Goal: Task Accomplishment & Management: Manage account settings

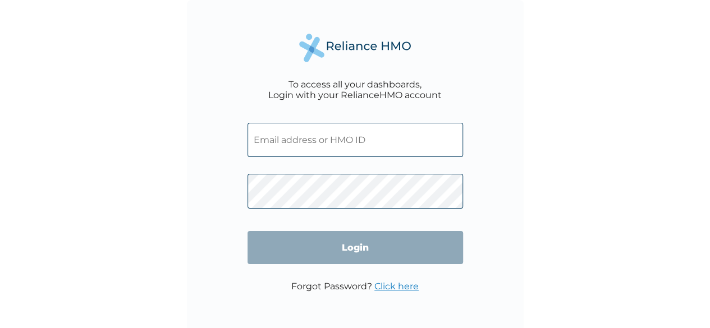
click at [275, 170] on span at bounding box center [356, 189] width 216 height 52
click at [277, 142] on input "text" at bounding box center [356, 140] width 216 height 34
click at [579, 154] on div "To access all your dashboards, Login with your RelianceHMO account Login Forgot…" at bounding box center [355, 164] width 710 height 328
click at [348, 145] on input "text" at bounding box center [356, 140] width 216 height 34
type input "osaserude@gmail.com"
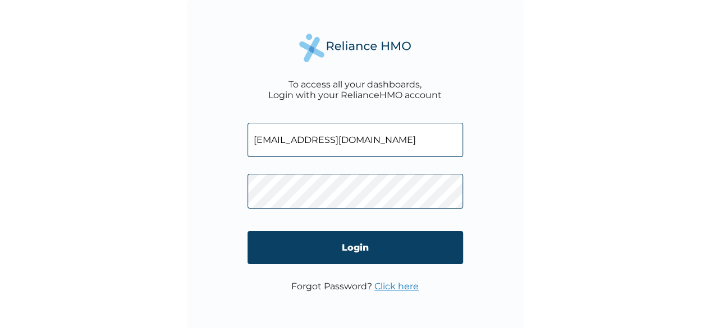
click input "Login" at bounding box center [356, 247] width 216 height 33
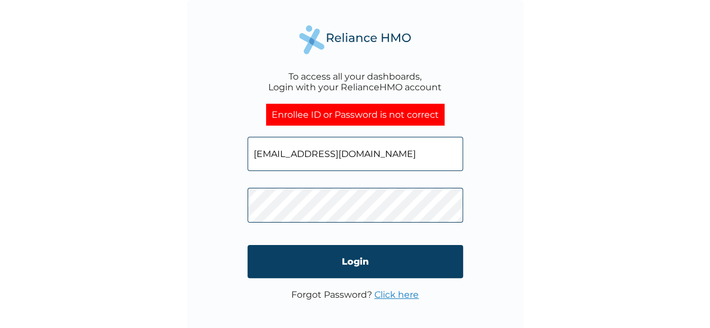
click input "Login" at bounding box center [356, 261] width 216 height 33
click at [396, 299] on link "Click here" at bounding box center [396, 295] width 44 height 11
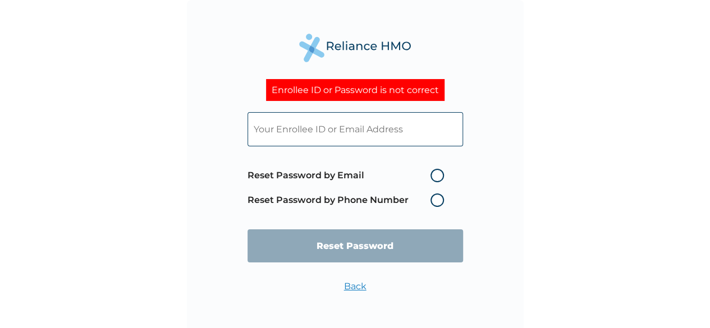
click at [431, 202] on label "Reset Password by Phone Number" at bounding box center [349, 200] width 202 height 13
click at [434, 203] on label "Reset Password by Phone Number" at bounding box center [349, 200] width 202 height 13
click at [436, 205] on label "Reset Password by Phone Number" at bounding box center [349, 200] width 202 height 13
click at [392, 126] on input "text" at bounding box center [356, 129] width 216 height 34
type input "osaserude@gmail.com"
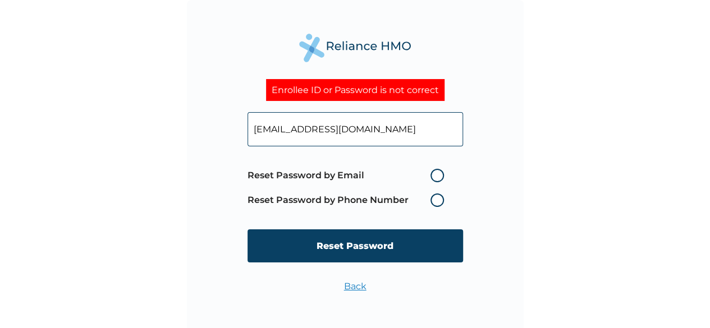
click at [355, 204] on label "Reset Password by Phone Number" at bounding box center [349, 200] width 202 height 13
click at [439, 203] on label "Reset Password by Phone Number" at bounding box center [349, 200] width 202 height 13
click at [388, 133] on input "osaserude@gmail.com" at bounding box center [356, 129] width 216 height 34
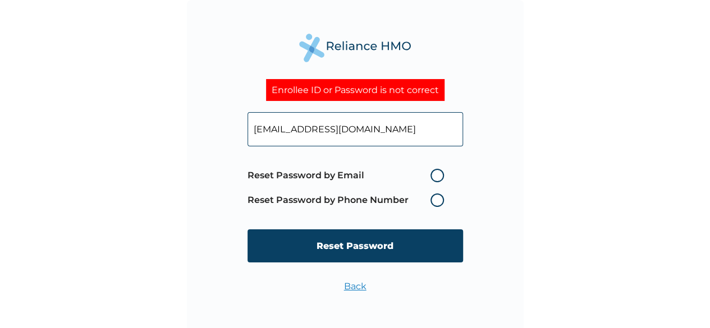
click at [388, 133] on input "osaserude@gmail.com" at bounding box center [356, 129] width 216 height 34
type input "oerude@greenspringsschool.com"
click at [436, 175] on label "Reset Password by Email" at bounding box center [349, 175] width 202 height 13
click at [433, 175] on input "Reset Password by Email" at bounding box center [424, 176] width 18 height 18
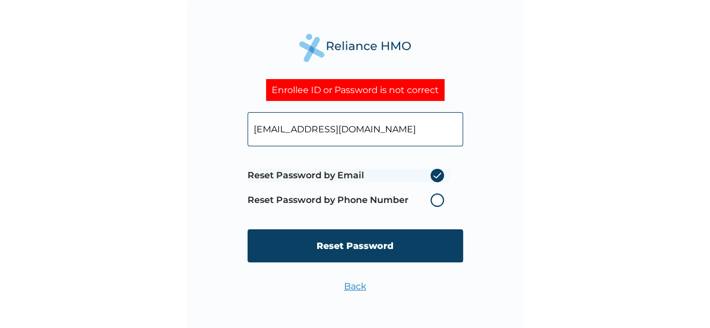
radio input "true"
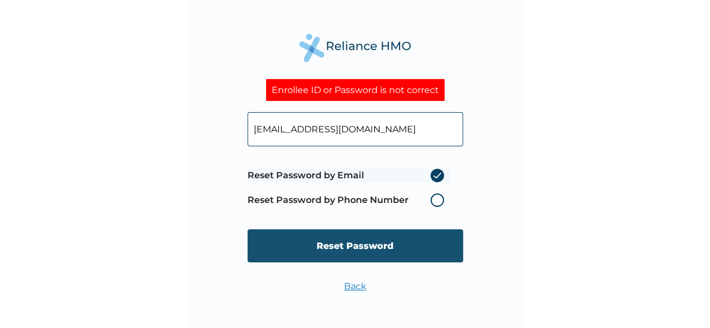
click at [349, 240] on input "Reset Password" at bounding box center [356, 246] width 216 height 33
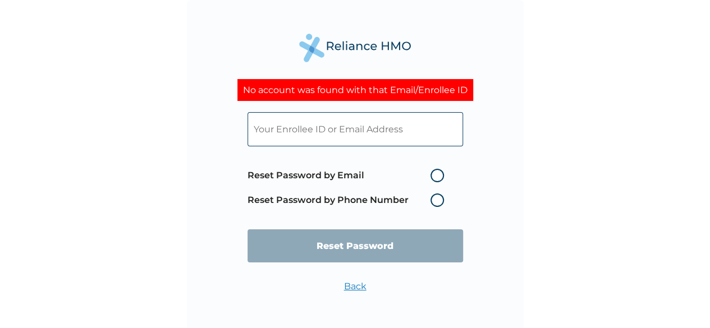
click at [353, 132] on input "text" at bounding box center [356, 129] width 216 height 34
paste input "GSS/10180/A"
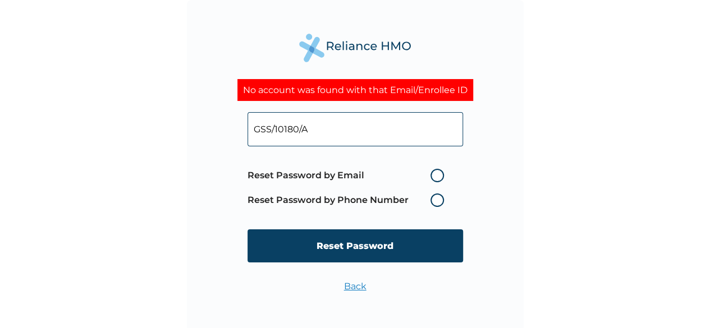
type input "GSS/10180/A"
click at [438, 182] on label "Reset Password by Email" at bounding box center [349, 175] width 202 height 13
click at [433, 183] on input "Reset Password by Email" at bounding box center [424, 176] width 18 height 18
radio input "true"
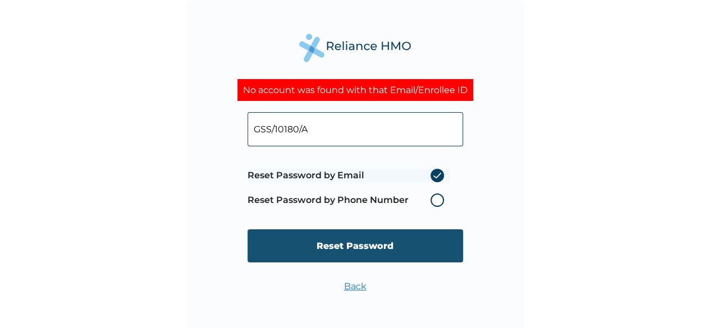
click at [387, 242] on input "Reset Password" at bounding box center [356, 246] width 216 height 33
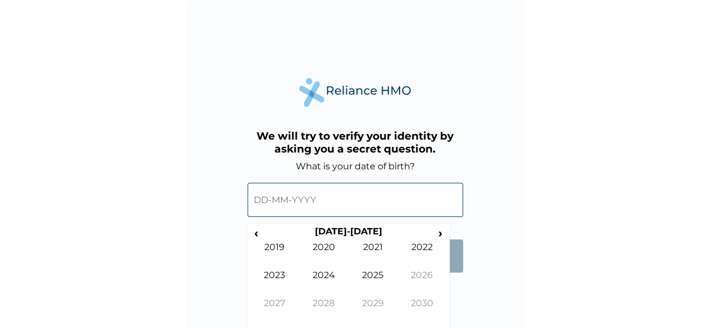
click at [271, 191] on input "text" at bounding box center [356, 200] width 216 height 34
click at [322, 230] on th "2020-2029" at bounding box center [348, 234] width 172 height 16
click at [256, 234] on span "‹" at bounding box center [256, 233] width 12 height 14
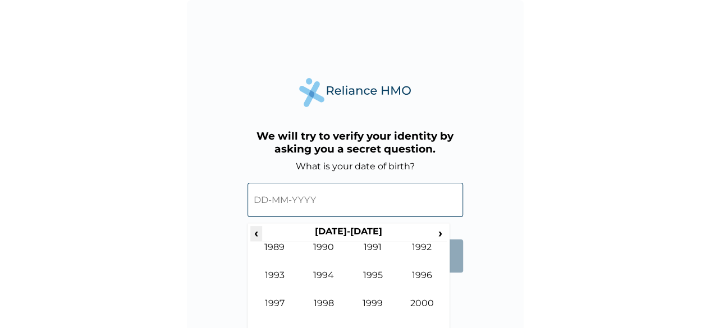
click at [256, 234] on span "‹" at bounding box center [256, 233] width 12 height 14
click at [431, 235] on th "1970-1979" at bounding box center [348, 234] width 172 height 16
click at [437, 236] on span "›" at bounding box center [440, 233] width 12 height 14
click at [277, 306] on td "1987" at bounding box center [274, 312] width 49 height 28
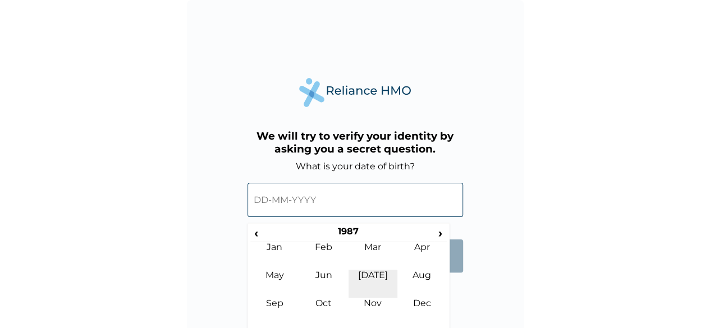
click at [379, 295] on td "Jul" at bounding box center [373, 284] width 49 height 28
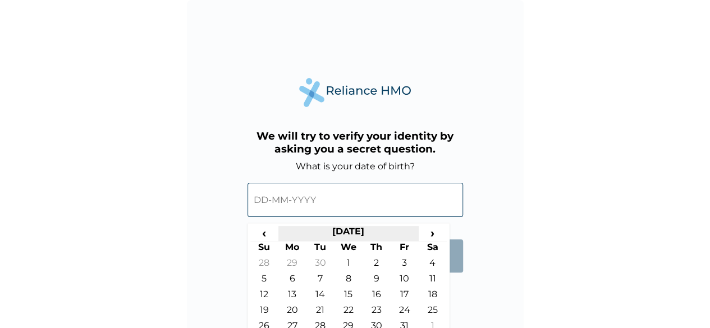
click at [356, 230] on th "July 1987" at bounding box center [348, 234] width 140 height 16
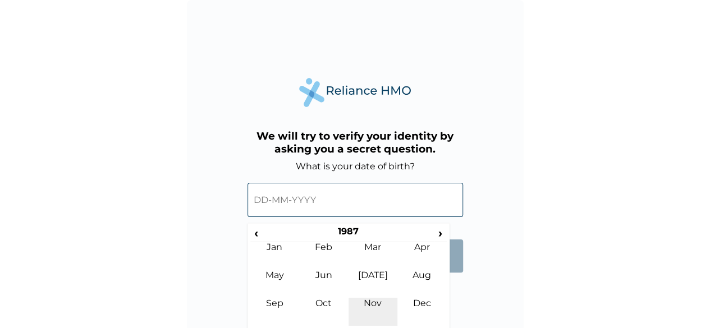
click at [386, 310] on td "Nov" at bounding box center [373, 312] width 49 height 28
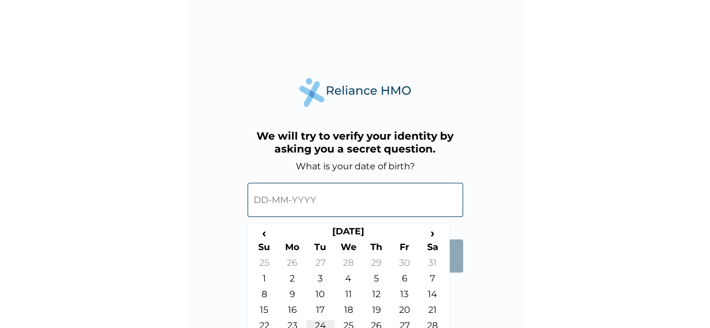
click at [326, 321] on td "24" at bounding box center [321, 329] width 28 height 16
type input "24-11-1987"
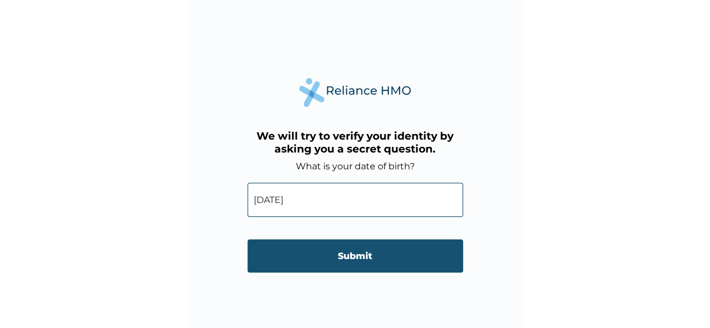
click at [348, 266] on input "Submit" at bounding box center [356, 256] width 216 height 33
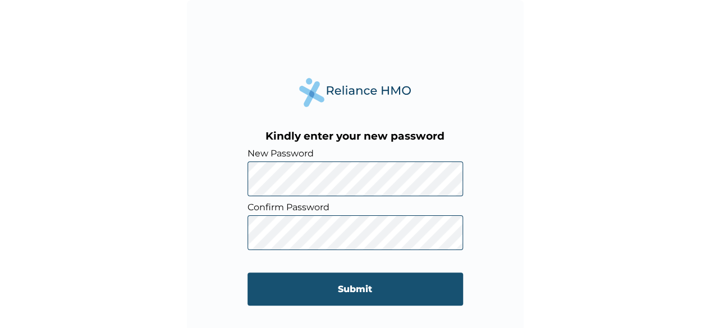
click at [341, 286] on input "Submit" at bounding box center [356, 289] width 216 height 33
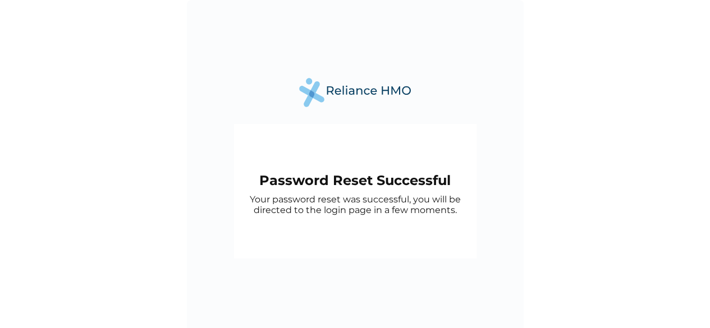
scroll to position [8, 0]
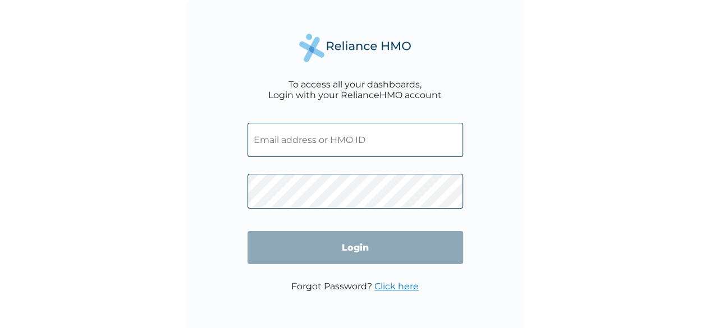
click at [269, 145] on input "text" at bounding box center [356, 140] width 216 height 34
paste input "GSS/10180/A"
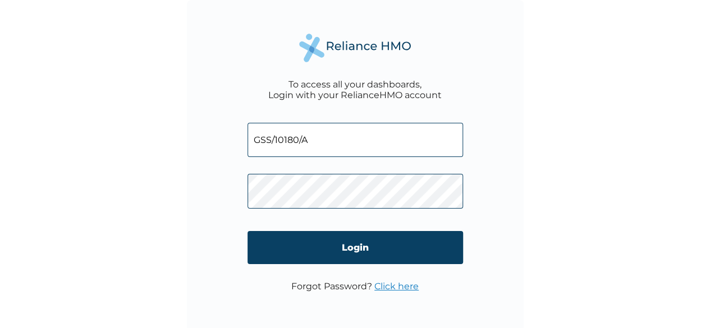
type input "GSS/10180/A"
click input "Login" at bounding box center [356, 247] width 216 height 33
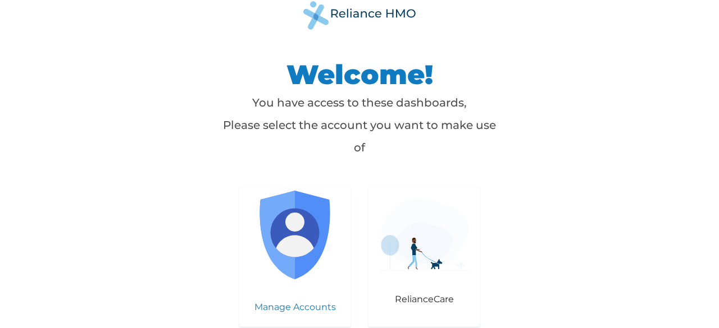
click at [295, 289] on div "Manage Accounts" at bounding box center [295, 257] width 112 height 140
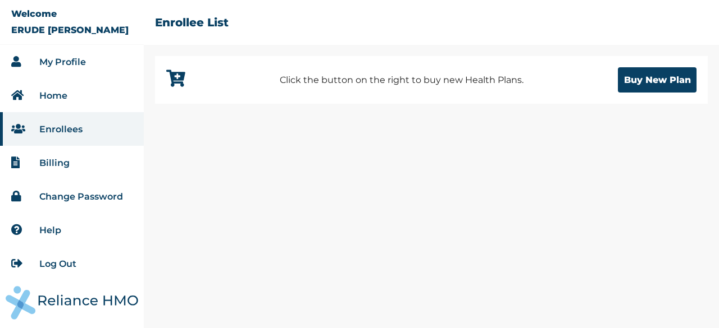
click at [61, 132] on link "Enrollees" at bounding box center [60, 129] width 43 height 11
click at [39, 129] on link "Enrollees" at bounding box center [60, 129] width 43 height 11
click at [47, 93] on link "Home" at bounding box center [53, 95] width 28 height 11
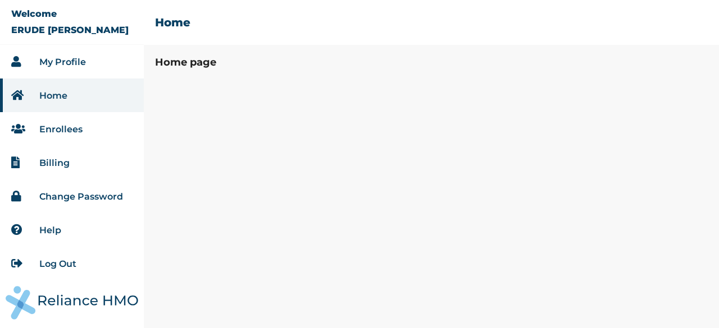
click at [47, 129] on link "Enrollees" at bounding box center [60, 129] width 43 height 11
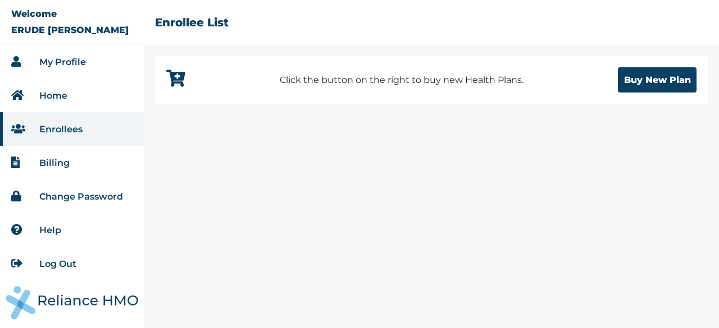
click at [53, 59] on link "My Profile" at bounding box center [62, 62] width 47 height 11
click at [62, 99] on link "Home" at bounding box center [53, 95] width 28 height 11
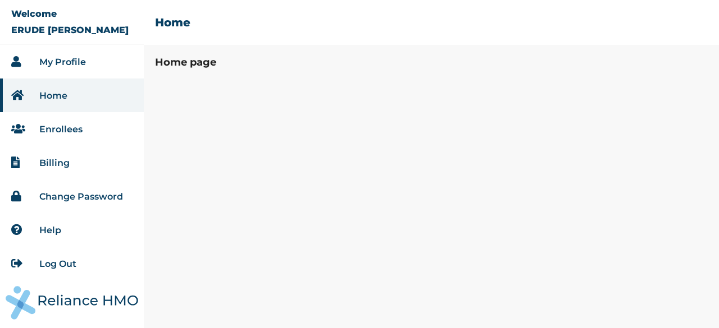
click at [62, 99] on link "Home" at bounding box center [53, 95] width 28 height 11
click at [63, 63] on link "My Profile" at bounding box center [62, 62] width 47 height 11
click at [62, 162] on link "Billing" at bounding box center [54, 163] width 30 height 11
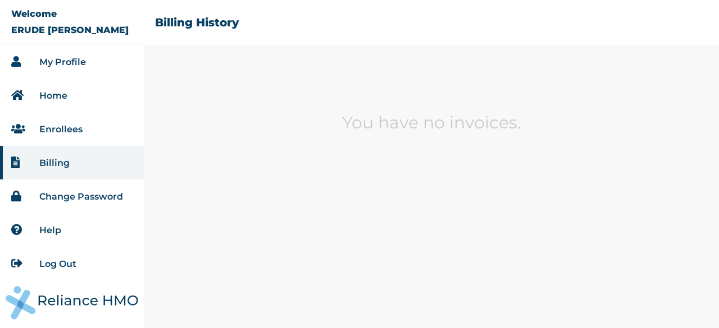
click at [55, 231] on link "Help" at bounding box center [50, 230] width 22 height 11
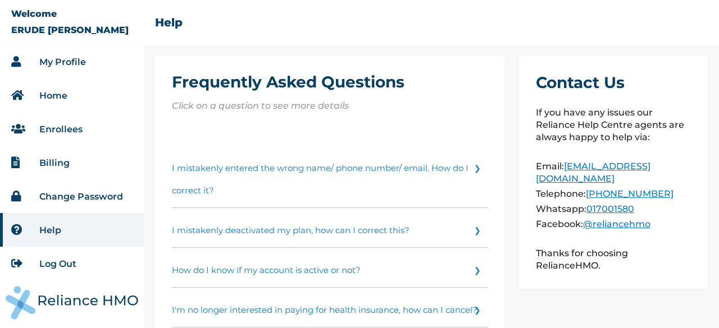
click at [27, 56] on li "My Profile" at bounding box center [72, 62] width 144 height 34
click at [43, 60] on link "My Profile" at bounding box center [62, 62] width 47 height 11
click at [70, 134] on li "Enrollees" at bounding box center [72, 129] width 144 height 34
click at [70, 128] on link "Enrollees" at bounding box center [60, 129] width 43 height 11
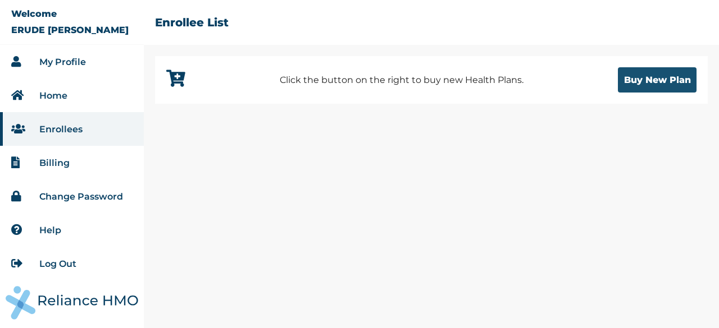
click at [635, 74] on button "Buy New Plan" at bounding box center [657, 79] width 79 height 25
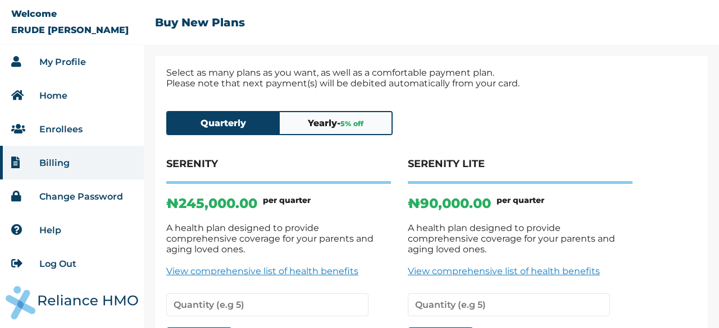
click at [62, 267] on link "Log Out" at bounding box center [57, 264] width 37 height 11
